Goal: Transaction & Acquisition: Purchase product/service

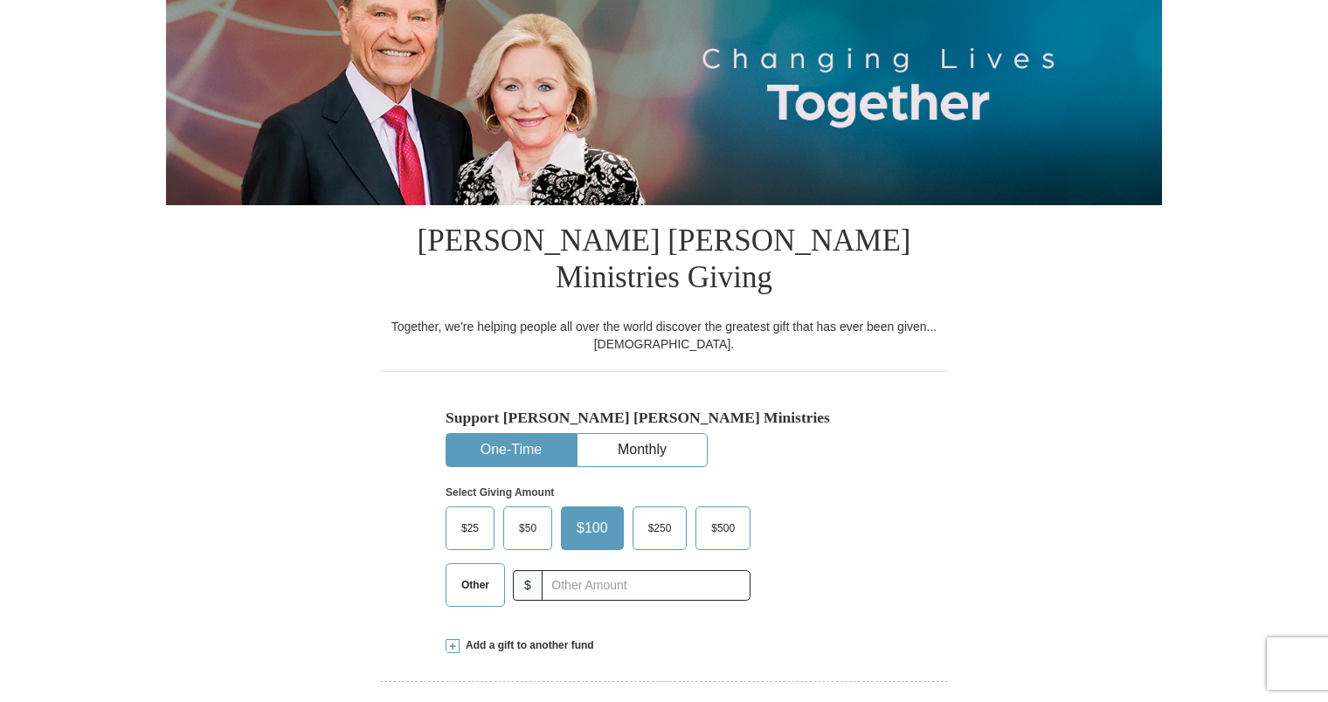
scroll to position [232, 0]
click at [473, 515] on span "$25" at bounding box center [469, 528] width 35 height 26
click at [0, 0] on input "$25" at bounding box center [0, 0] width 0 height 0
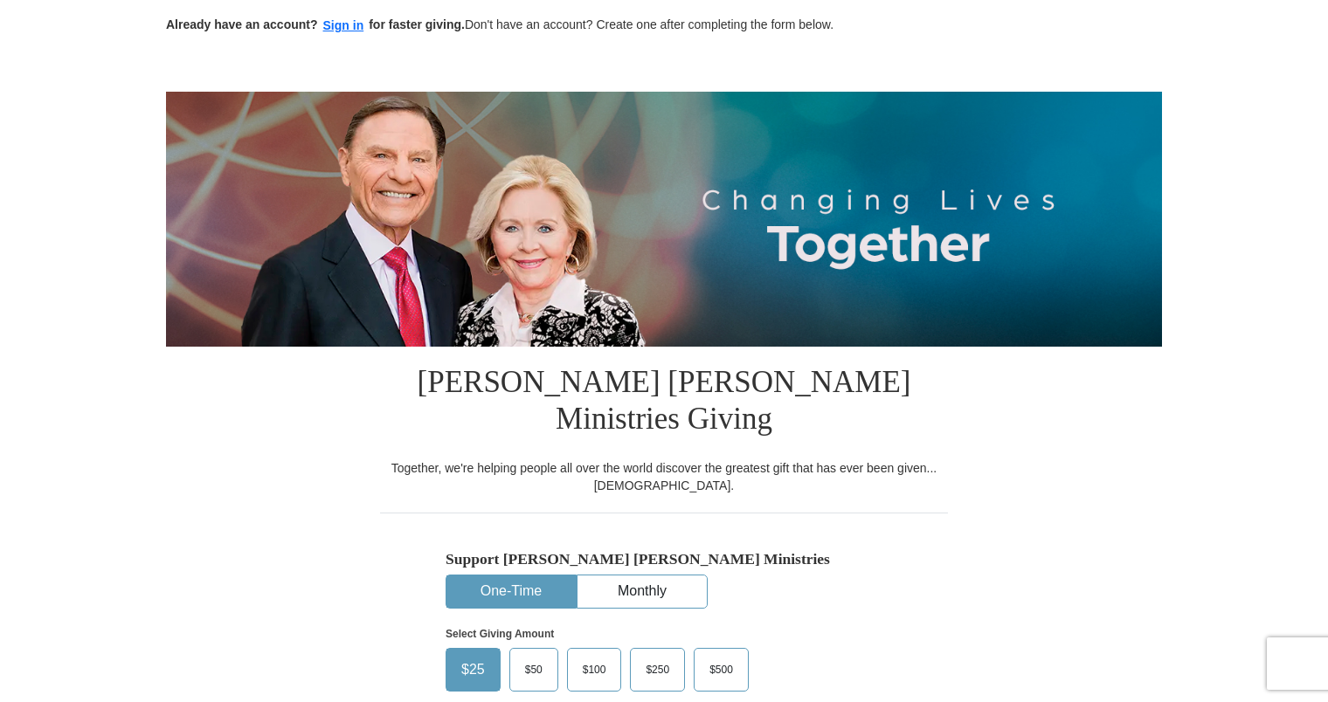
scroll to position [0, 0]
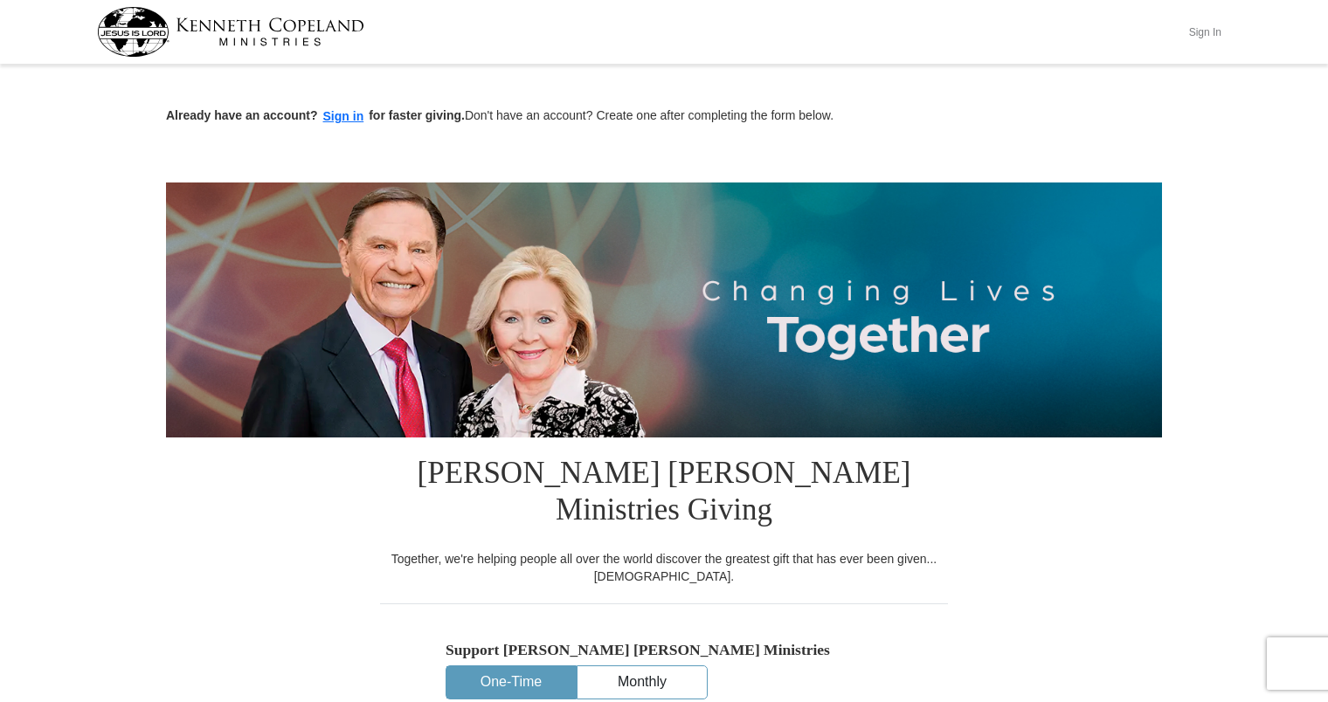
click at [1200, 31] on button "Sign In" at bounding box center [1204, 31] width 52 height 27
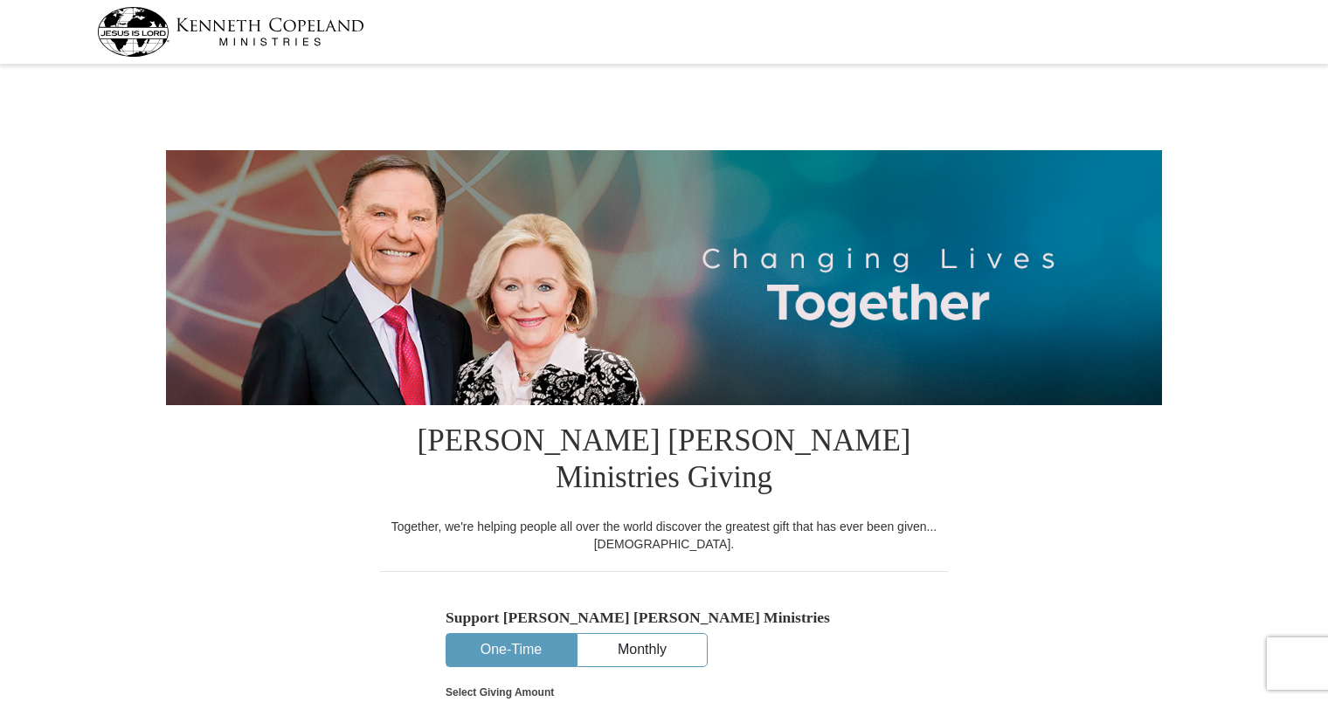
select select "FL"
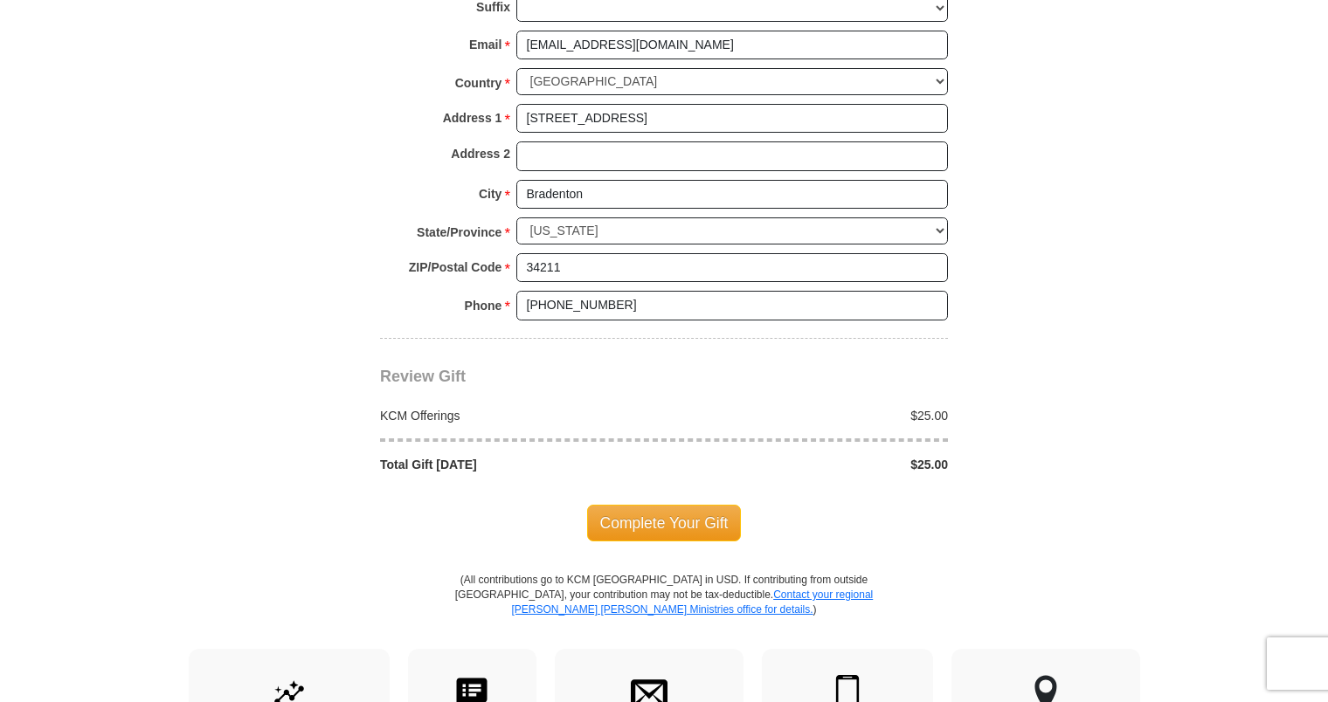
scroll to position [1462, 0]
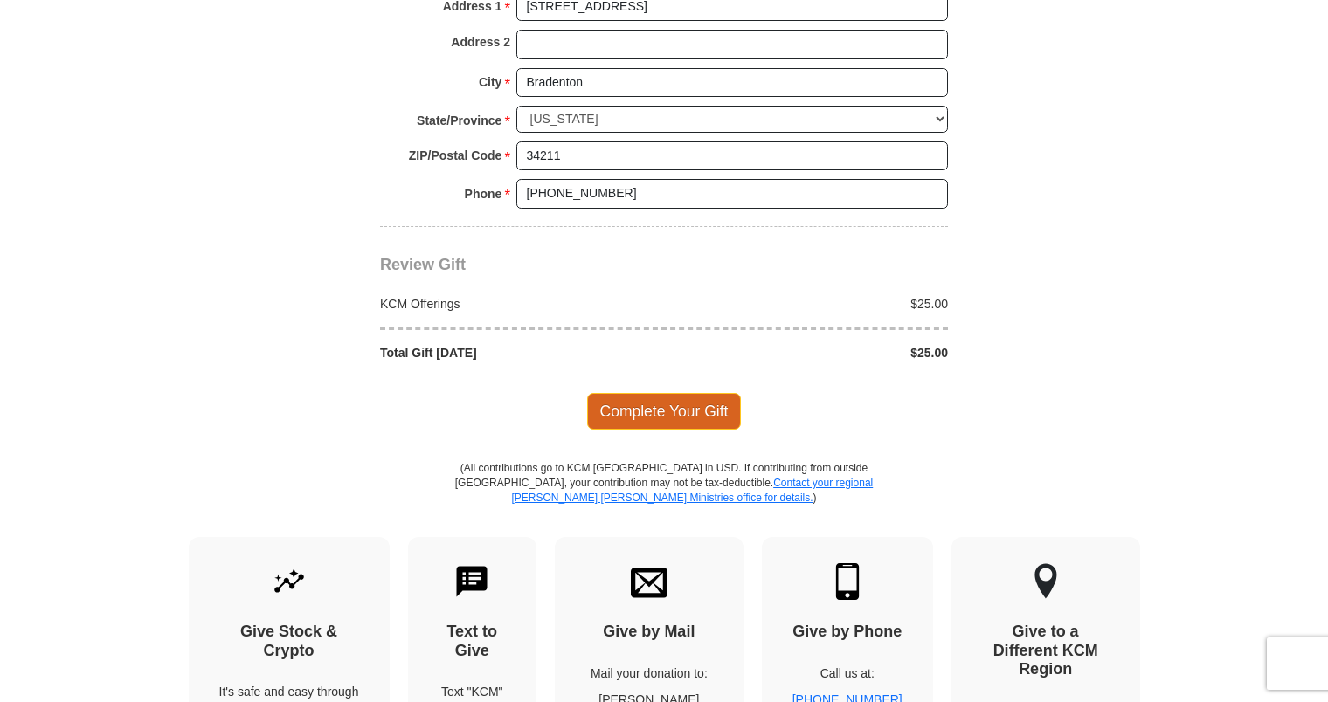
click at [681, 393] on span "Complete Your Gift" at bounding box center [664, 411] width 155 height 37
